Goal: Contribute content: Add original content to the website for others to see

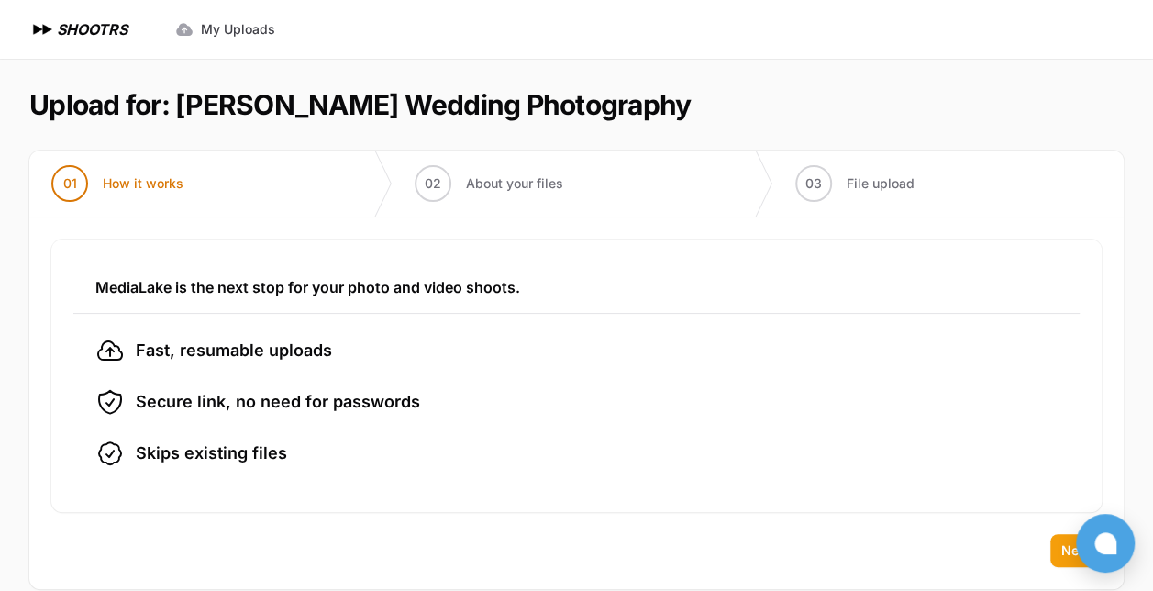
click at [1062, 545] on span "Next" at bounding box center [1075, 550] width 29 height 18
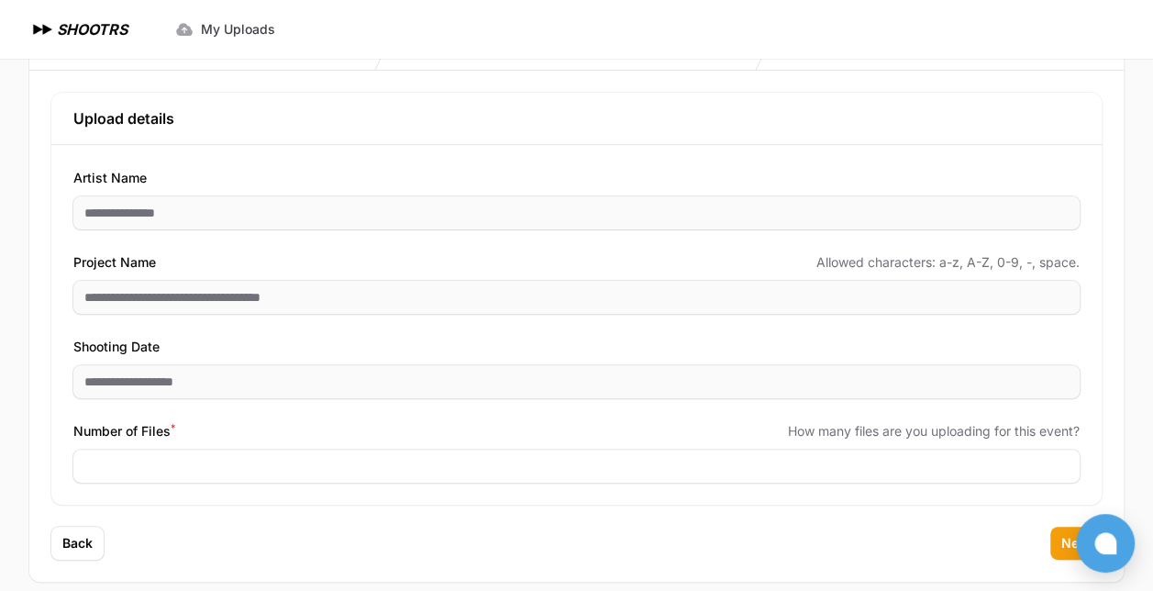
scroll to position [150, 0]
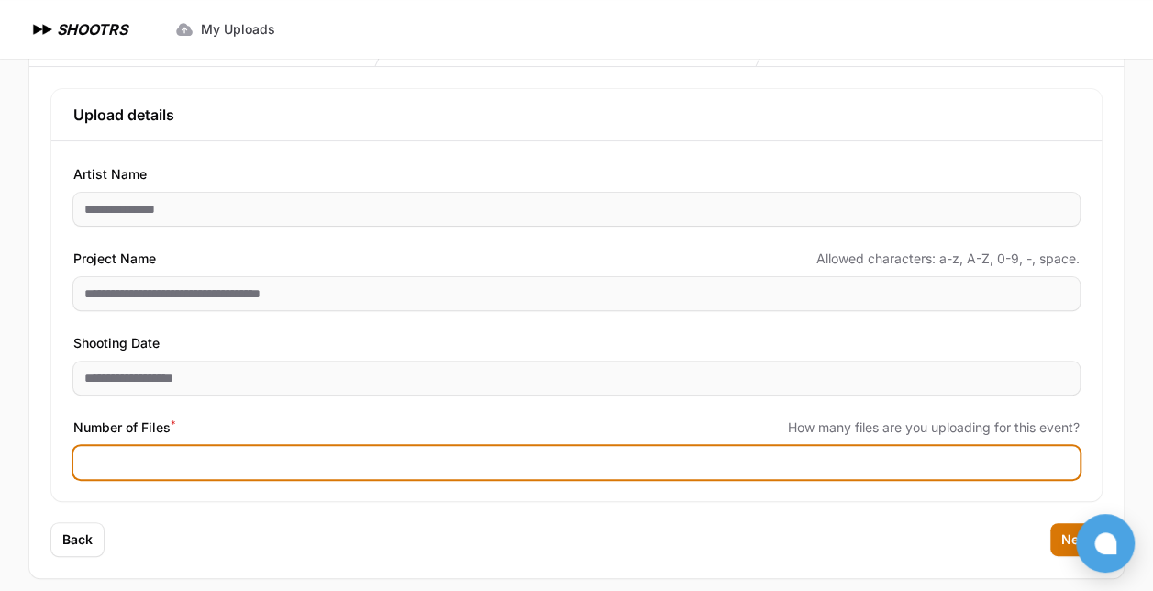
click at [602, 459] on input "Number of Files *" at bounding box center [576, 462] width 1006 height 33
click at [602, 459] on input "*" at bounding box center [576, 462] width 1006 height 33
type input "***"
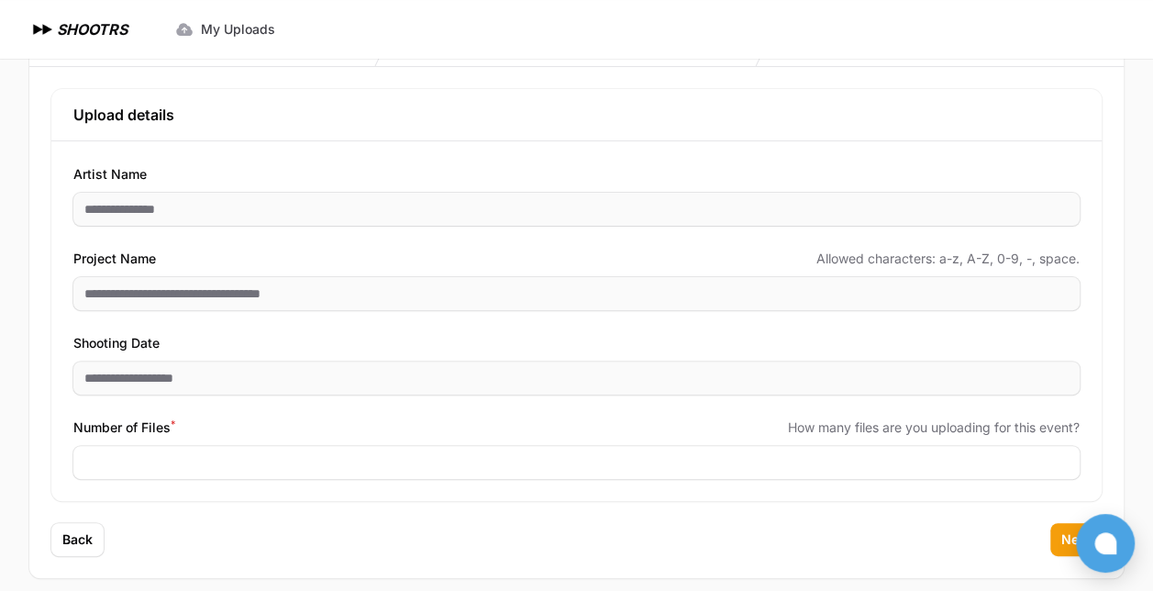
click at [1067, 535] on span "Next" at bounding box center [1075, 539] width 29 height 18
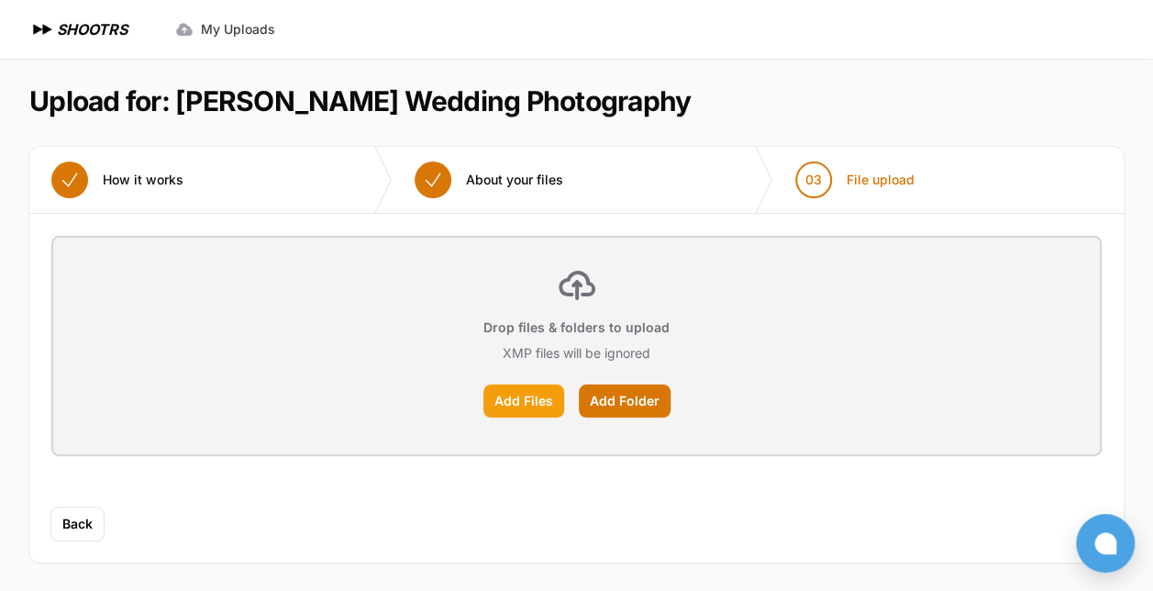
click at [532, 398] on label "Add Files" at bounding box center [523, 400] width 81 height 33
click at [0, 0] on input "Add Files" at bounding box center [0, 0] width 0 height 0
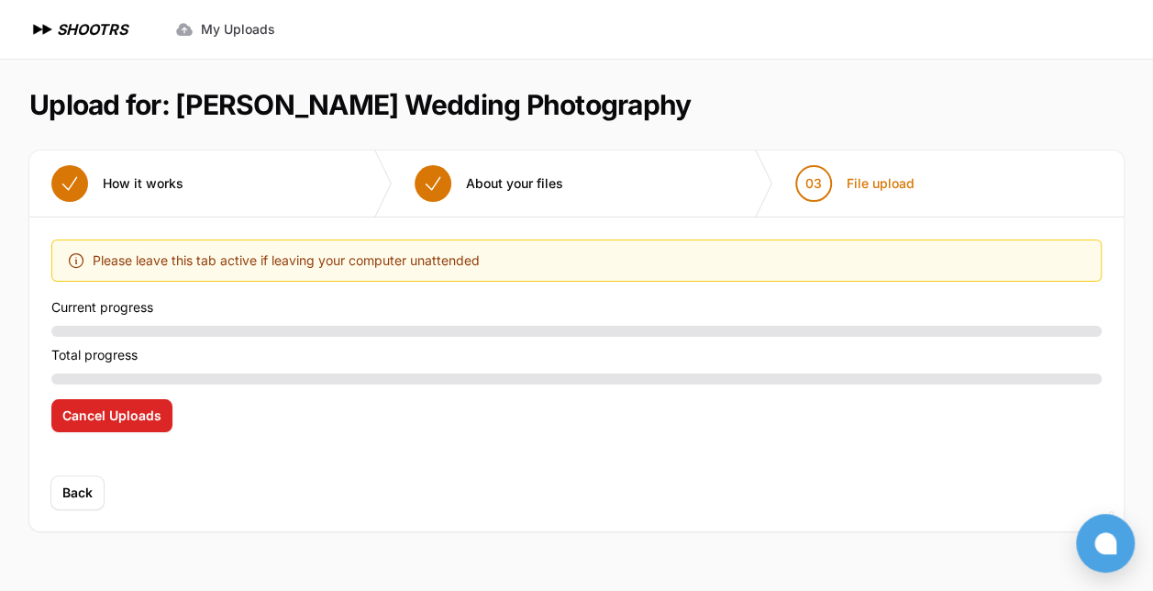
scroll to position [0, 0]
